Goal: Information Seeking & Learning: Learn about a topic

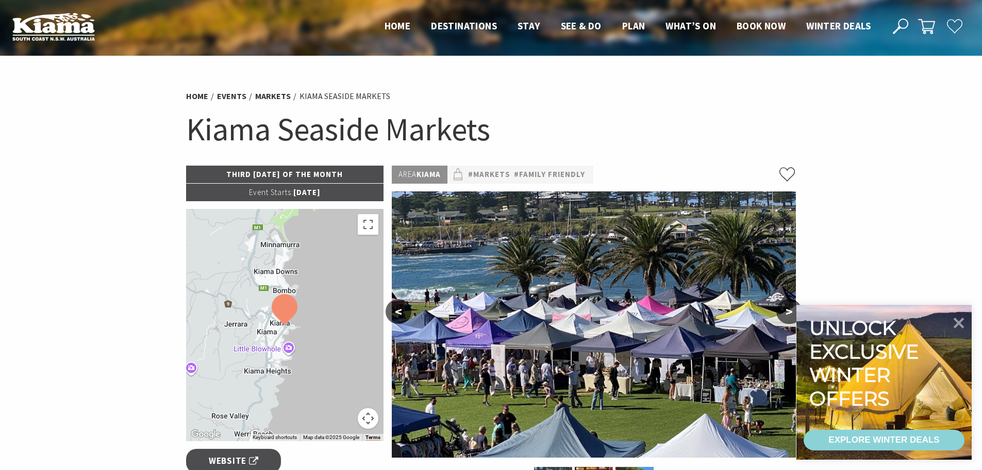
click at [332, 190] on p "Event Starts: [DATE]" at bounding box center [285, 193] width 198 height 18
click at [262, 92] on link "Markets" at bounding box center [273, 96] width 36 height 11
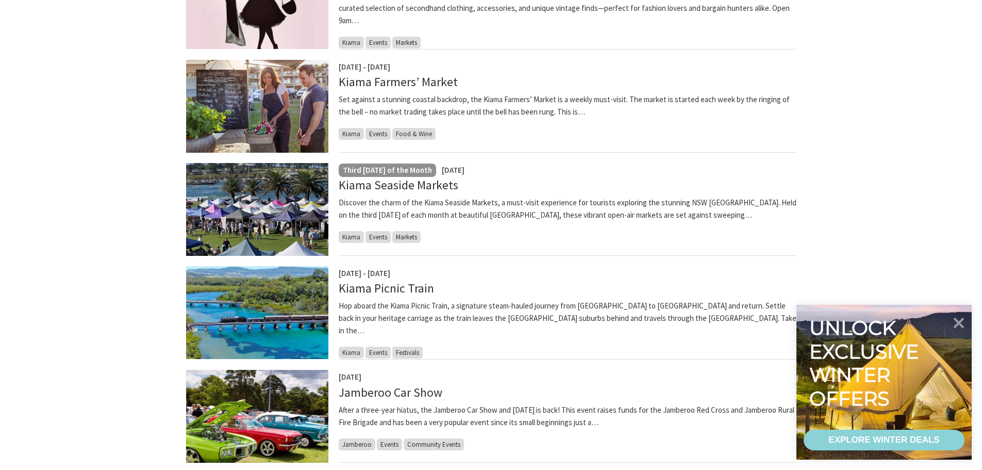
scroll to position [516, 0]
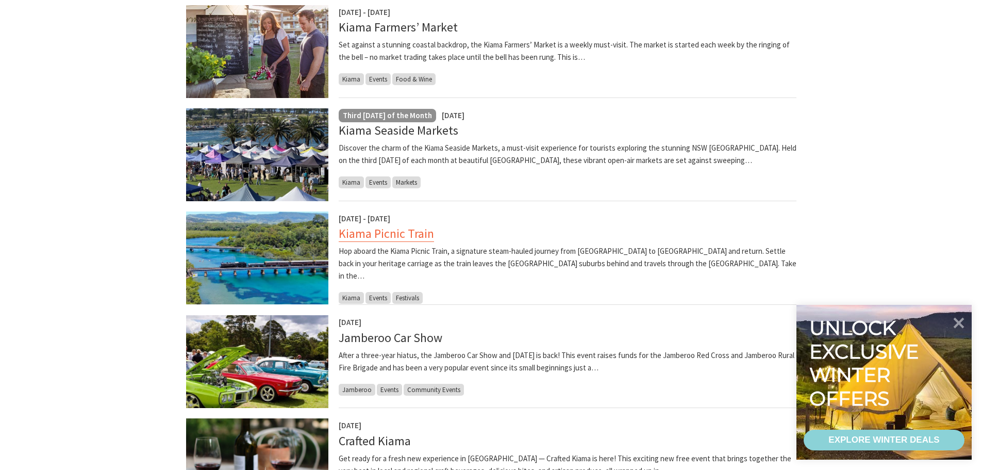
click at [371, 233] on link "Kiama Picnic Train" at bounding box center [386, 233] width 95 height 16
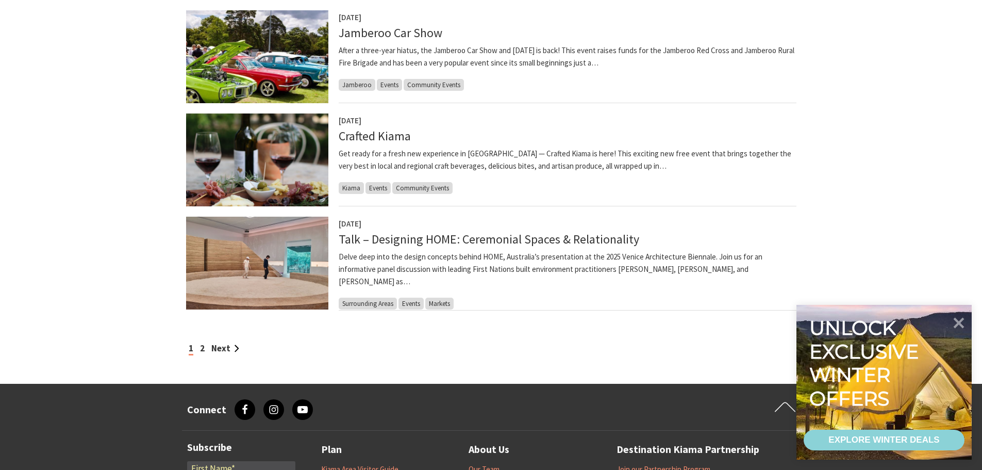
scroll to position [825, 0]
